Goal: Task Accomplishment & Management: Manage account settings

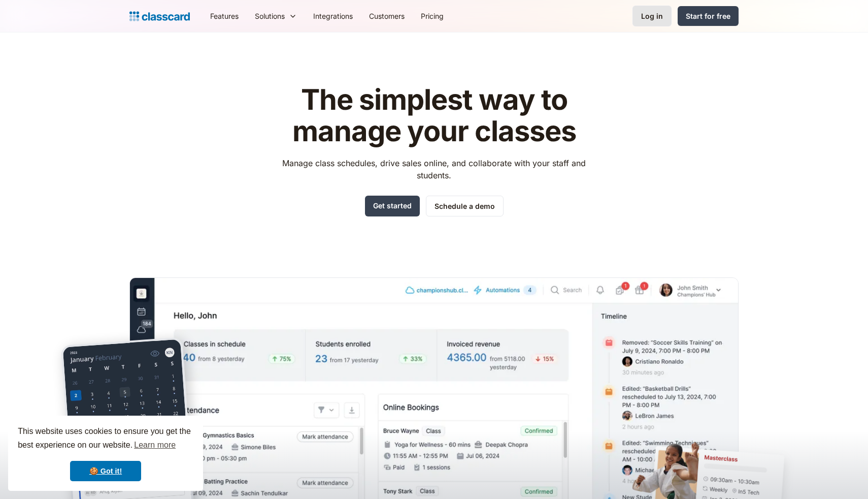
click at [643, 16] on div "Log in" at bounding box center [652, 16] width 22 height 11
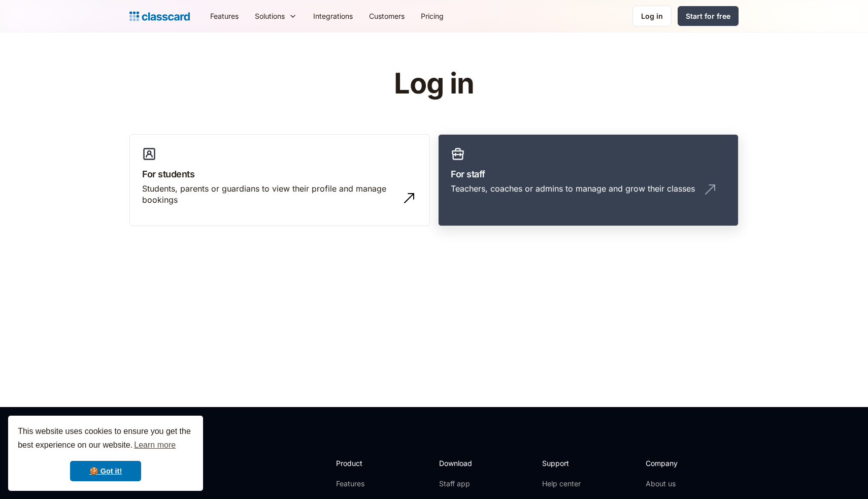
click at [469, 208] on link "For staff Teachers, coaches or admins to manage and grow their classes" at bounding box center [588, 180] width 301 height 92
